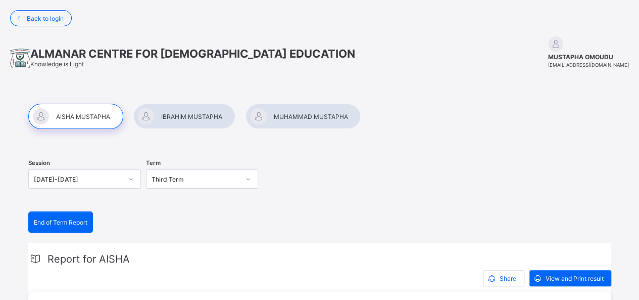
click at [65, 219] on span "End of Term Report" at bounding box center [61, 222] width 54 height 8
click at [572, 279] on span "View and Print result" at bounding box center [575, 278] width 58 height 8
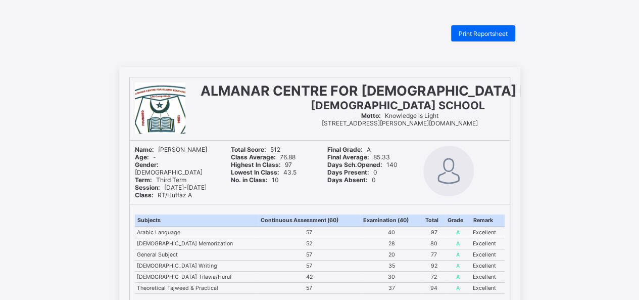
drag, startPoint x: 583, startPoint y: 1, endPoint x: 362, endPoint y: 11, distance: 221.0
